Goal: Information Seeking & Learning: Learn about a topic

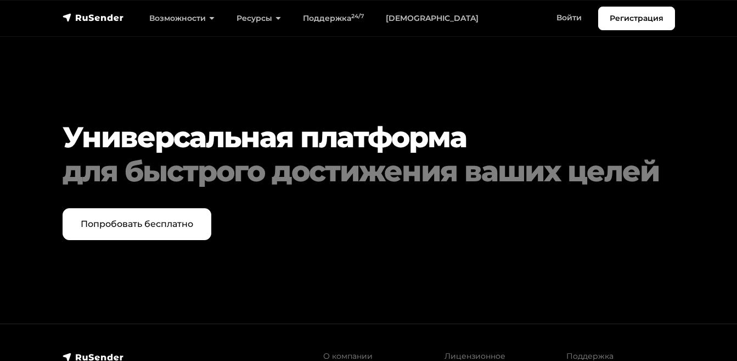
scroll to position [5424, 0]
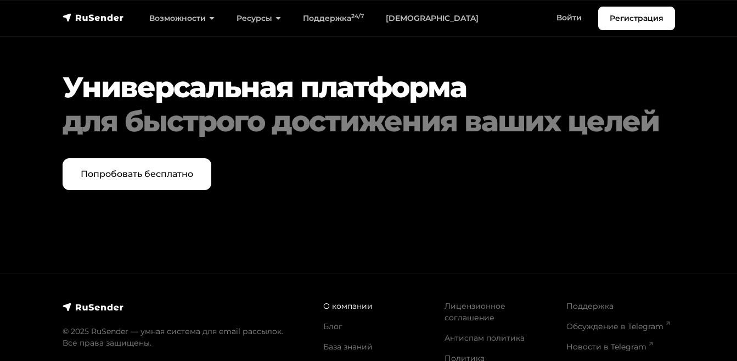
click at [335, 301] on link "О компании" at bounding box center [347, 306] width 49 height 10
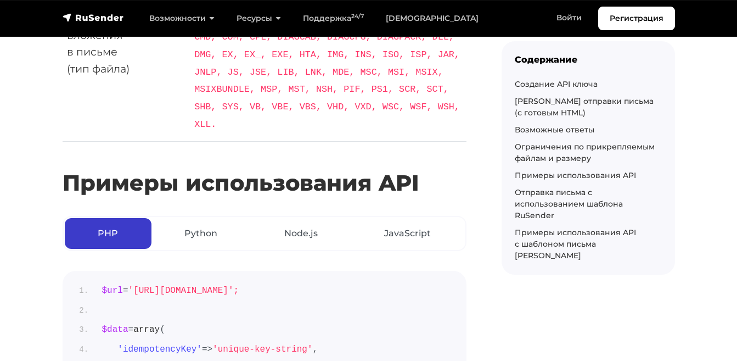
scroll to position [4303, 0]
